Goal: Transaction & Acquisition: Book appointment/travel/reservation

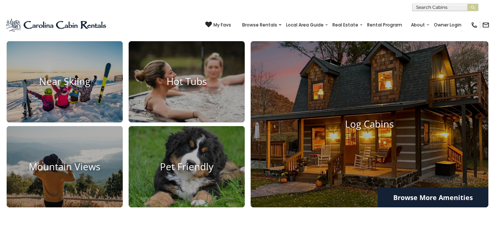
scroll to position [464, 0]
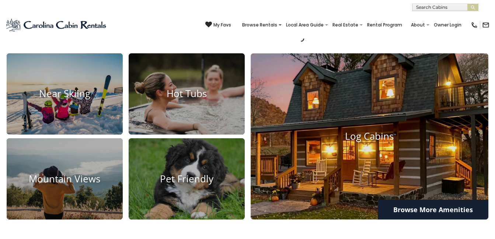
click at [440, 112] on img at bounding box center [369, 136] width 262 height 183
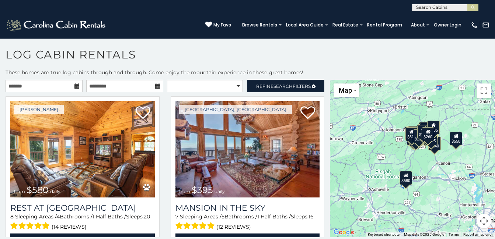
scroll to position [4, 0]
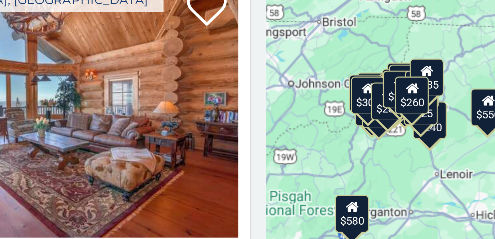
drag, startPoint x: 393, startPoint y: 164, endPoint x: 348, endPoint y: 174, distance: 46.5
click at [348, 174] on div "$580 $395 $550 $349 $400 $451 $315 $410 $380 $330 $400 $325 $320 $350 $395 $225…" at bounding box center [412, 156] width 165 height 158
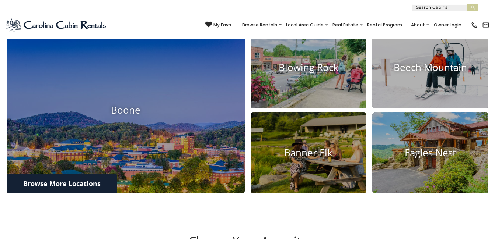
scroll to position [239, 0]
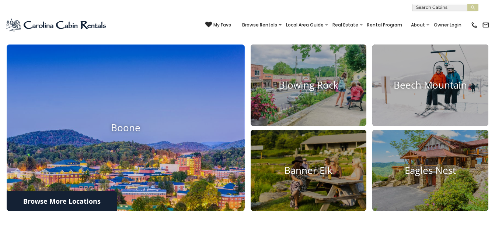
click at [117, 150] on img at bounding box center [126, 127] width 262 height 183
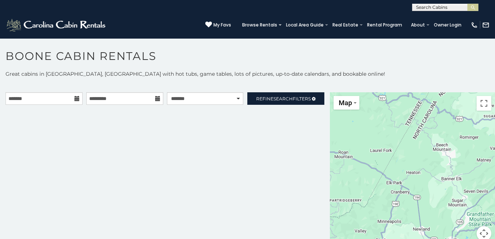
scroll to position [4, 0]
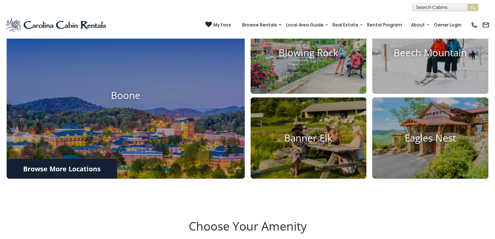
scroll to position [269, 0]
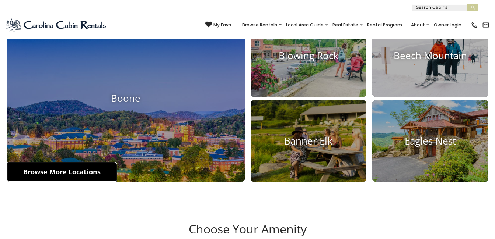
click at [53, 175] on link "Browse More Locations" at bounding box center [62, 172] width 111 height 20
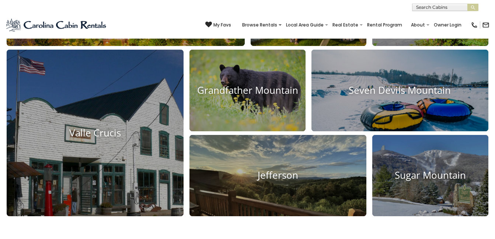
scroll to position [414, 0]
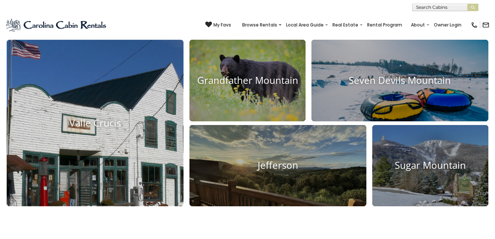
click at [114, 140] on img at bounding box center [95, 123] width 195 height 183
